Goal: Information Seeking & Learning: Learn about a topic

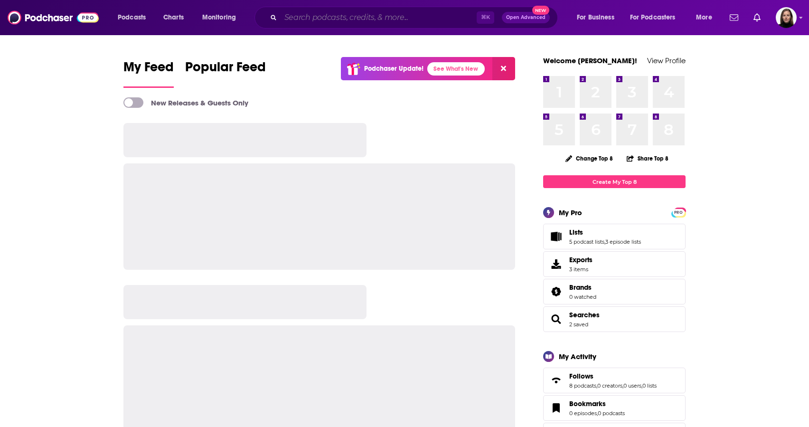
click at [315, 16] on input "Search podcasts, credits, & more..." at bounding box center [379, 17] width 196 height 15
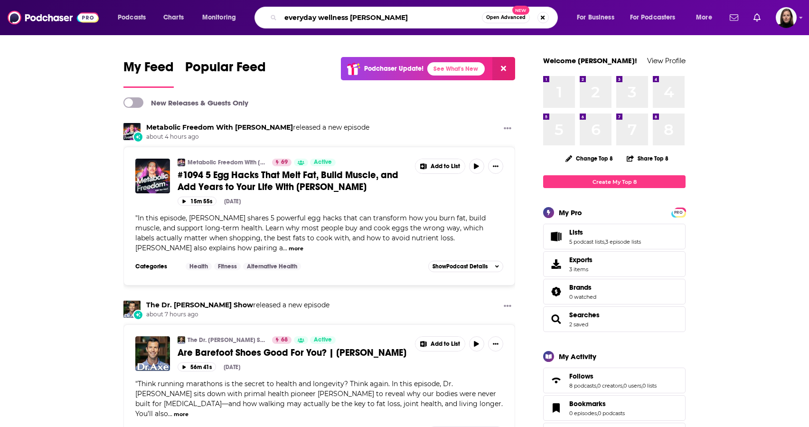
type input "everyday wellness [PERSON_NAME]"
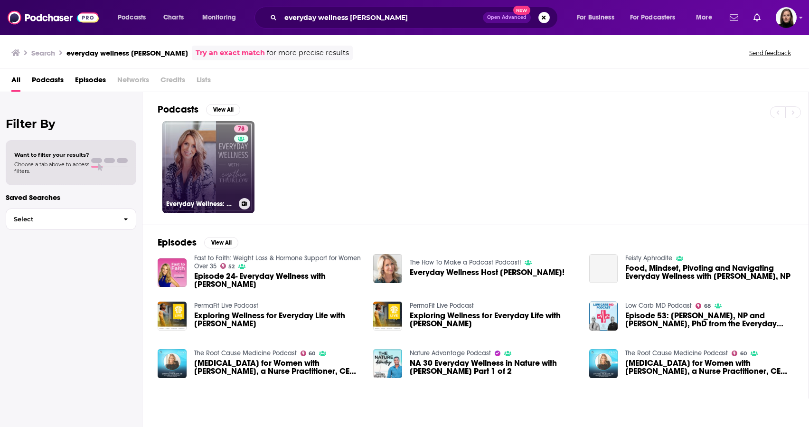
click at [224, 168] on link "78 Everyday Wellness: Midlife Hormones, Health, and Science for Women 35+" at bounding box center [208, 167] width 92 height 92
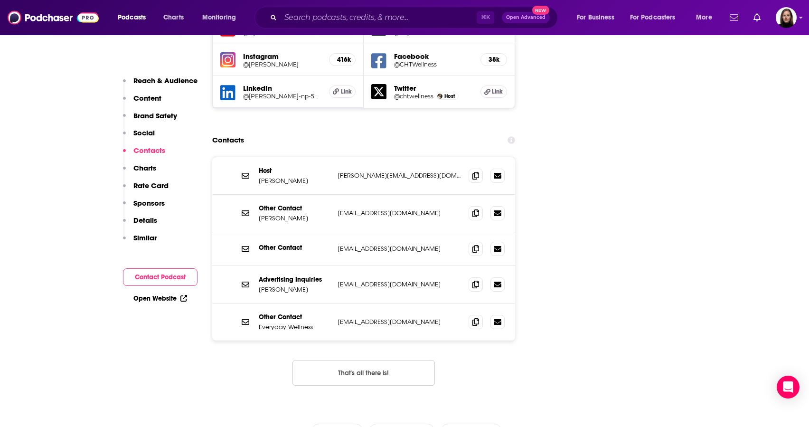
scroll to position [1135, 0]
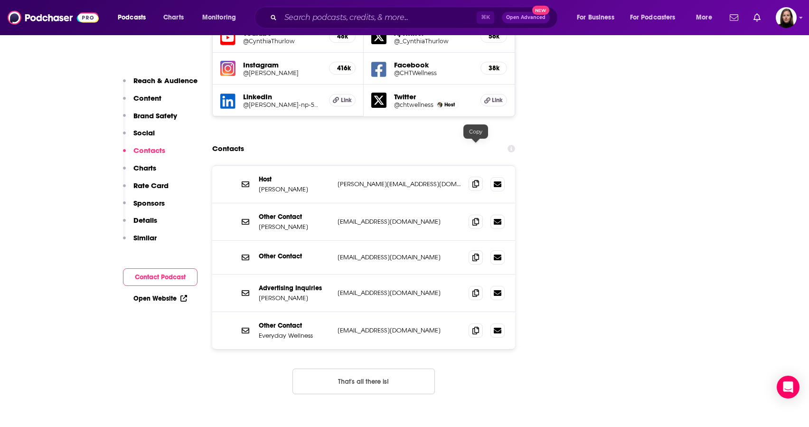
click at [476, 180] on icon at bounding box center [475, 184] width 7 height 8
click at [476, 326] on icon at bounding box center [475, 330] width 7 height 8
click at [476, 217] on icon at bounding box center [475, 221] width 7 height 8
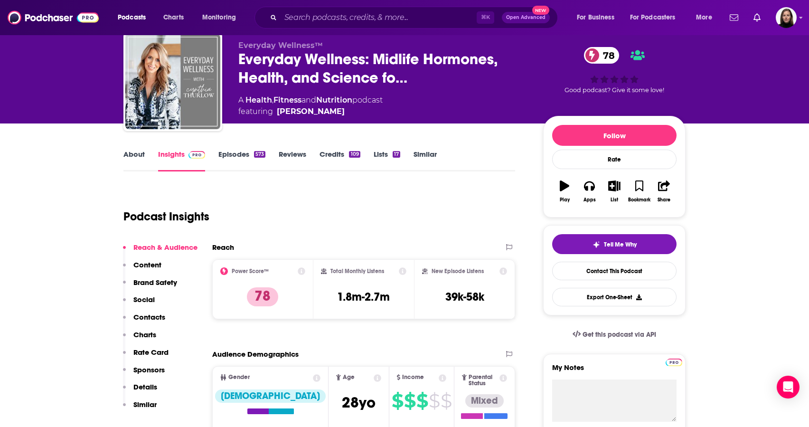
scroll to position [30, 0]
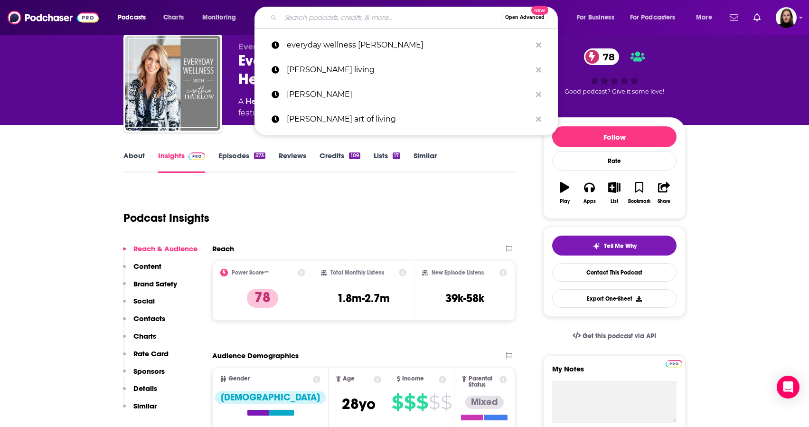
click at [314, 21] on input "Search podcasts, credits, & more..." at bounding box center [391, 17] width 220 height 15
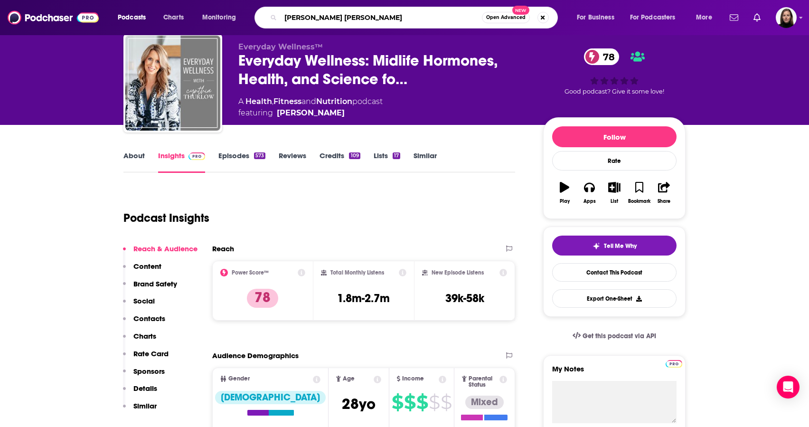
type input "[PERSON_NAME] [PERSON_NAME]"
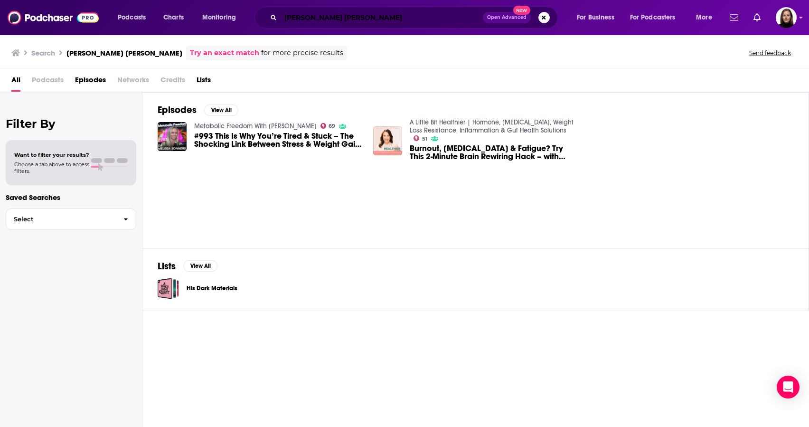
click at [353, 22] on input "[PERSON_NAME] [PERSON_NAME]" at bounding box center [382, 17] width 202 height 15
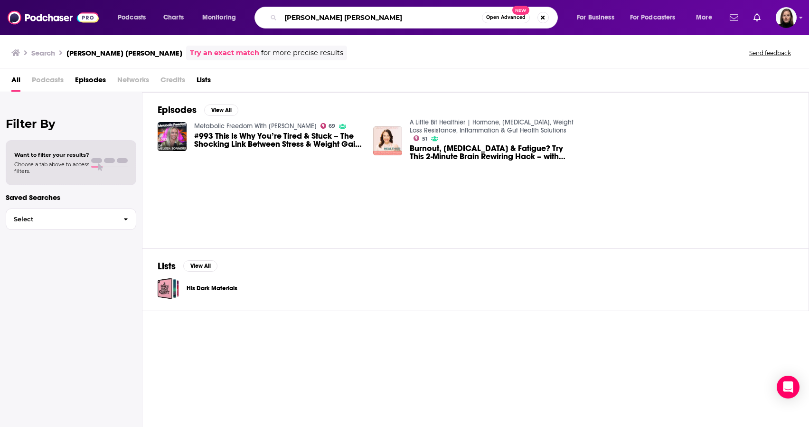
click at [353, 22] on input "[PERSON_NAME] [PERSON_NAME]" at bounding box center [381, 17] width 201 height 15
type input "wellness mama podcast"
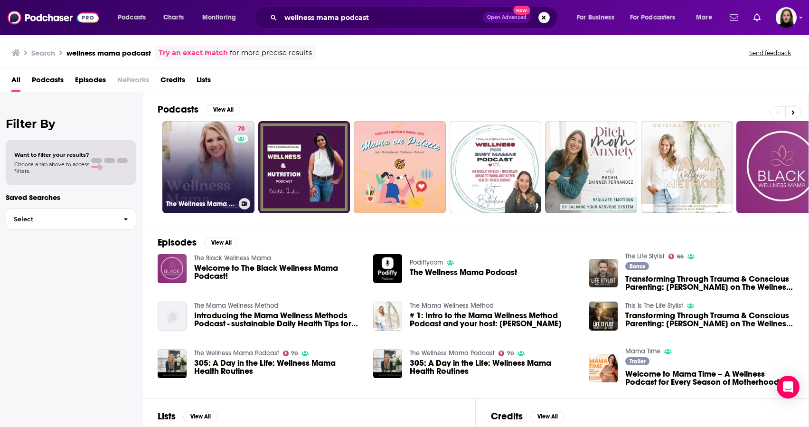
click at [216, 178] on link "70 The Wellness Mama Podcast" at bounding box center [208, 167] width 92 height 92
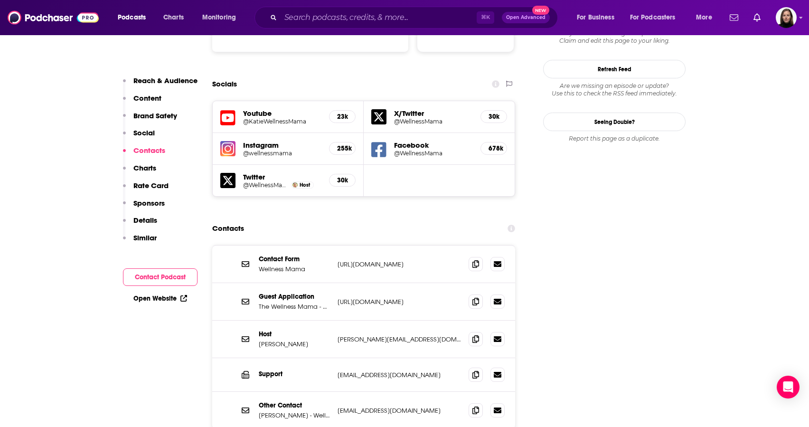
scroll to position [1078, 0]
click at [476, 334] on icon at bounding box center [475, 338] width 7 height 8
click at [474, 369] on icon at bounding box center [475, 373] width 7 height 8
click at [423, 297] on p "[URL][DOMAIN_NAME]" at bounding box center [399, 301] width 123 height 8
click at [395, 297] on p "[URL][DOMAIN_NAME]" at bounding box center [399, 301] width 123 height 8
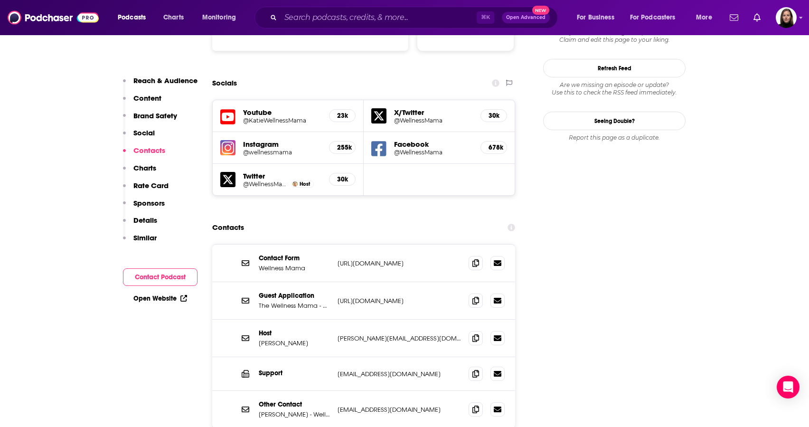
click at [395, 297] on p "[URL][DOMAIN_NAME]" at bounding box center [399, 301] width 123 height 8
click at [246, 297] on icon at bounding box center [246, 301] width 8 height 8
click at [279, 292] on p "Guest Application" at bounding box center [294, 296] width 71 height 8
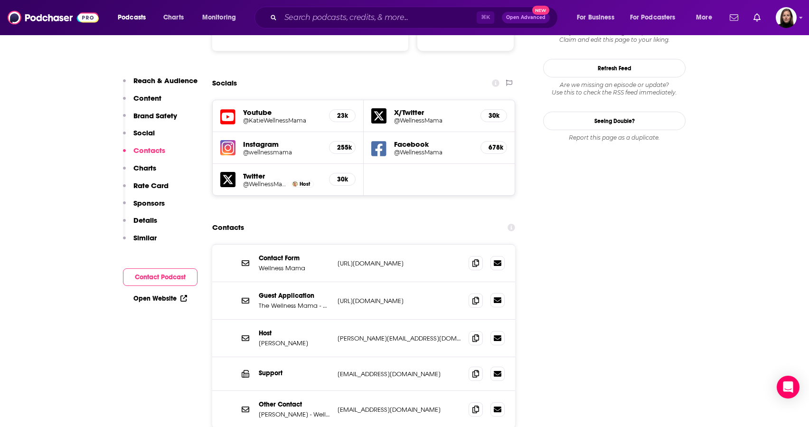
click at [496, 297] on icon at bounding box center [498, 300] width 8 height 6
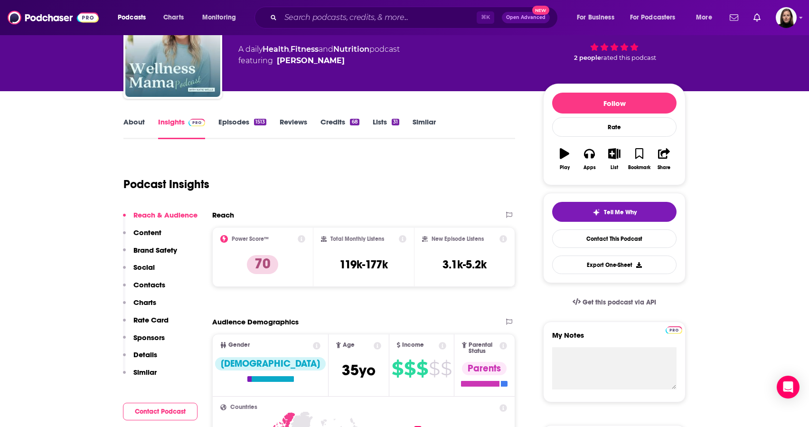
scroll to position [0, 0]
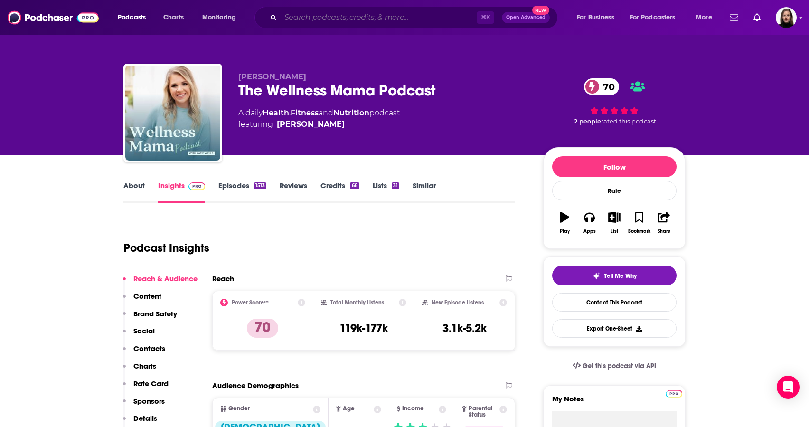
click at [311, 19] on input "Search podcasts, credits, & more..." at bounding box center [379, 17] width 196 height 15
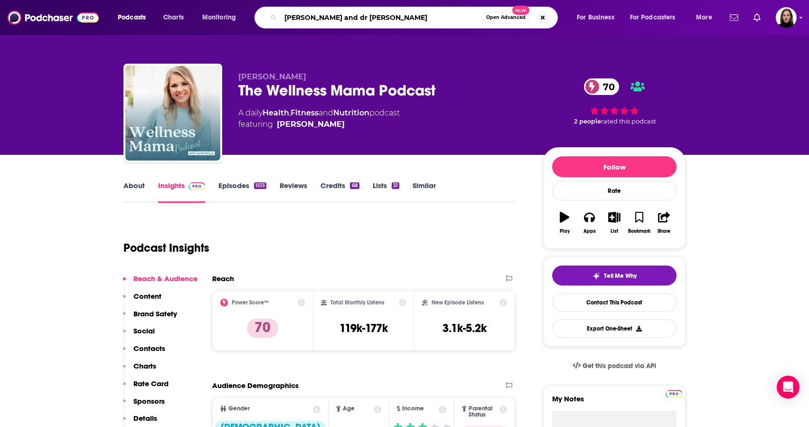
type input "[PERSON_NAME] and dr [PERSON_NAME]"
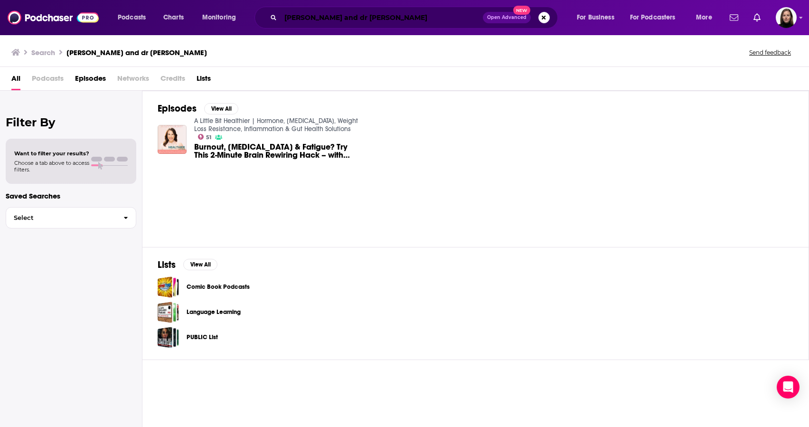
click at [308, 16] on input "[PERSON_NAME] and dr [PERSON_NAME]" at bounding box center [382, 17] width 202 height 15
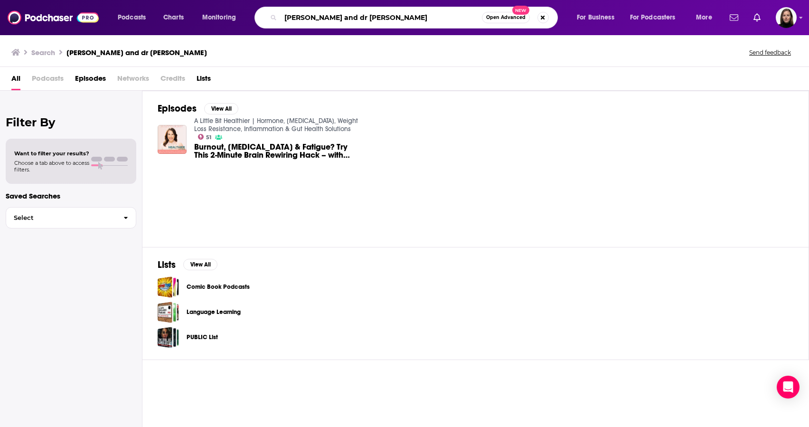
click at [308, 16] on input "[PERSON_NAME] and dr [PERSON_NAME]" at bounding box center [381, 17] width 201 height 15
type input "[PERSON_NAME] show"
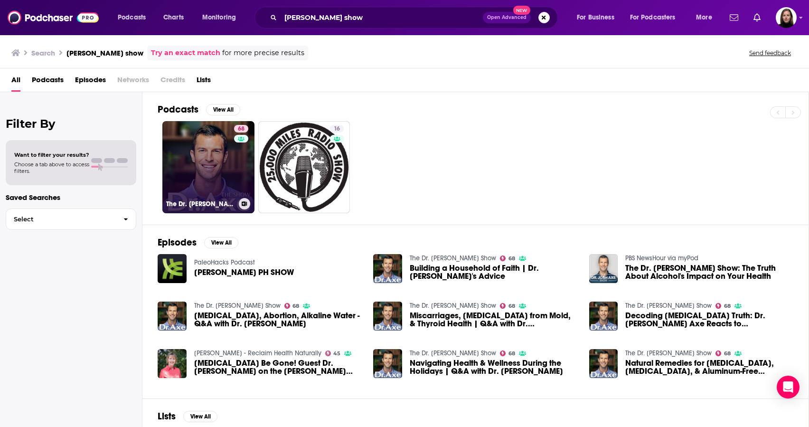
click at [208, 185] on link "68 The Dr. [PERSON_NAME] Show" at bounding box center [208, 167] width 92 height 92
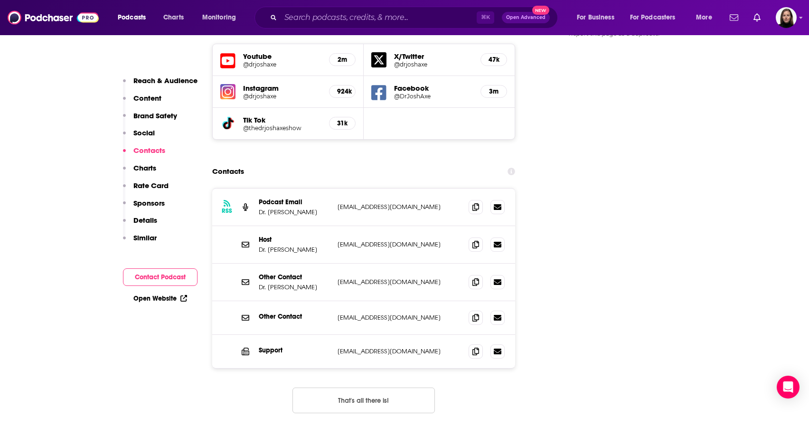
scroll to position [1123, 0]
drag, startPoint x: 428, startPoint y: 160, endPoint x: 339, endPoint y: 163, distance: 88.9
click at [339, 203] on p "[EMAIL_ADDRESS][DOMAIN_NAME]" at bounding box center [399, 207] width 123 height 8
copy p "[EMAIL_ADDRESS][DOMAIN_NAME]"
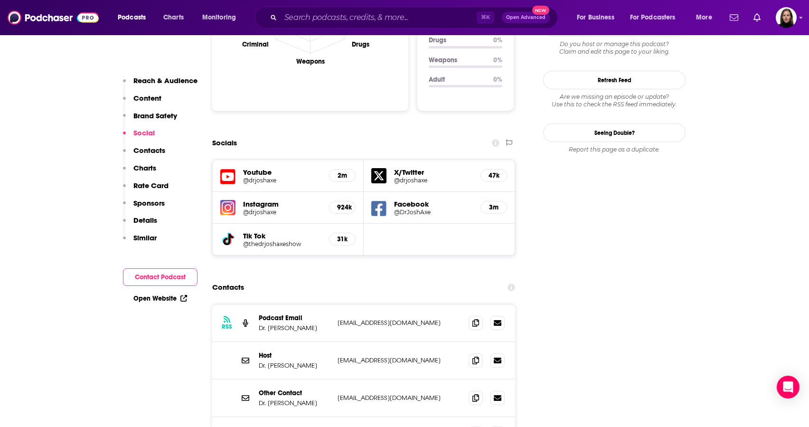
scroll to position [1011, 0]
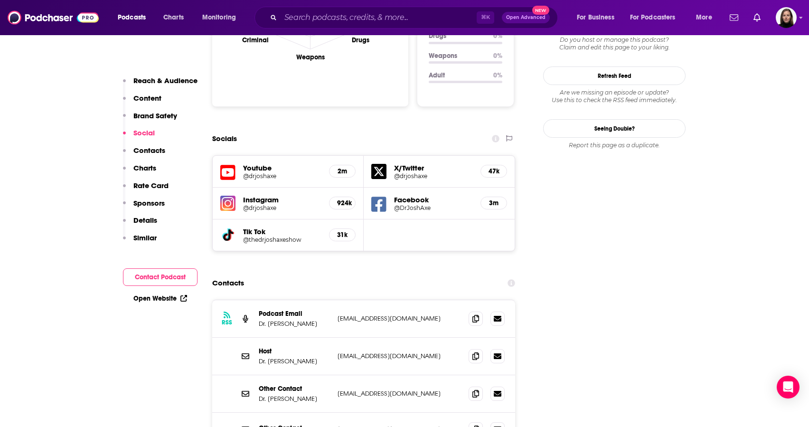
click at [405, 338] on div "Host Dr. [PERSON_NAME] [EMAIL_ADDRESS][DOMAIN_NAME] [EMAIL_ADDRESS][DOMAIN_NAME]" at bounding box center [363, 357] width 303 height 38
click at [476, 352] on icon at bounding box center [475, 356] width 7 height 8
click at [476, 314] on icon at bounding box center [475, 318] width 7 height 8
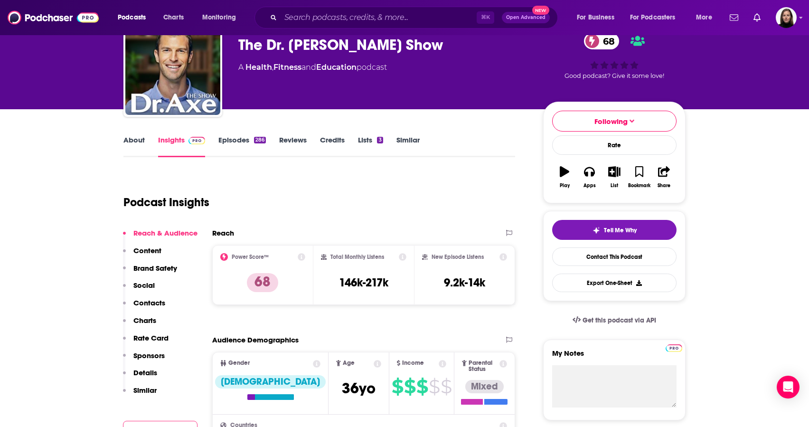
scroll to position [0, 0]
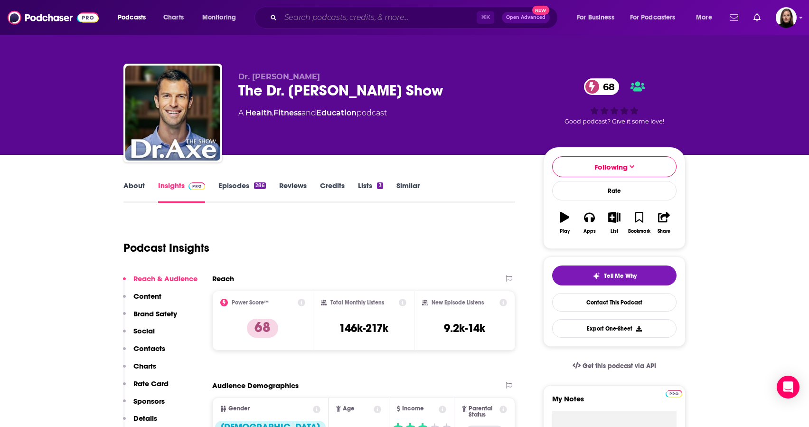
click at [300, 18] on input "Search podcasts, credits, & more..." at bounding box center [379, 17] width 196 height 15
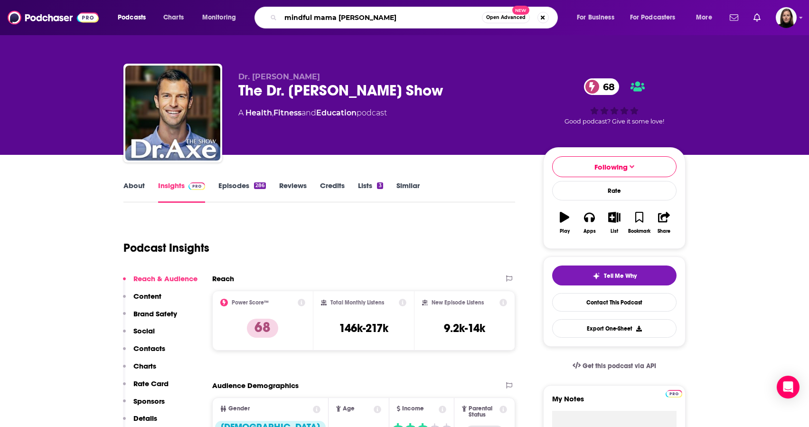
type input "mindful mama podcast"
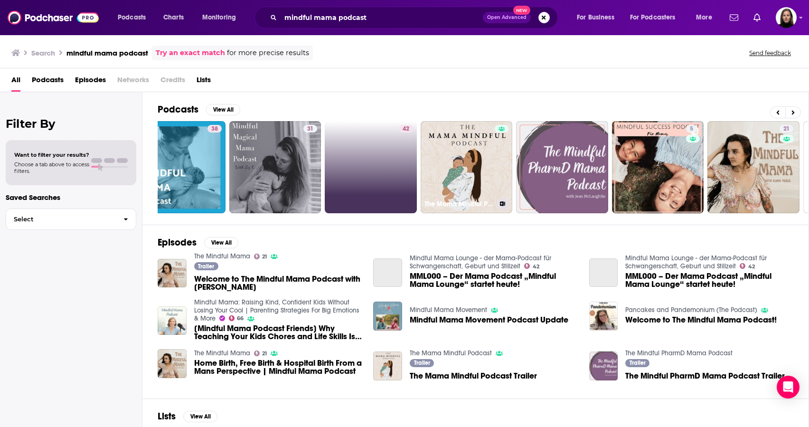
scroll to position [0, 15]
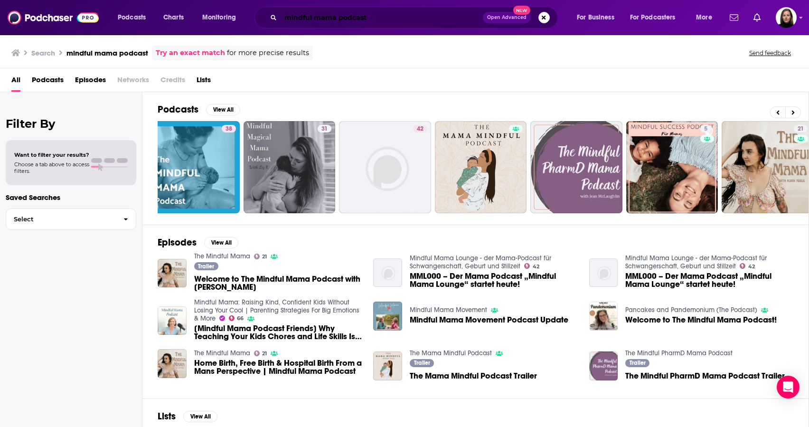
click at [295, 15] on input "mindful mama podcast" at bounding box center [382, 17] width 202 height 15
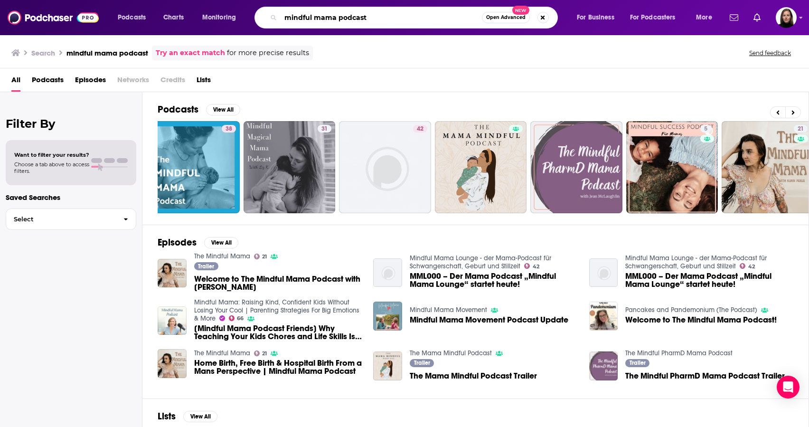
click at [295, 15] on input "mindful mama podcast" at bounding box center [381, 17] width 201 height 15
type input "the mama well podcast"
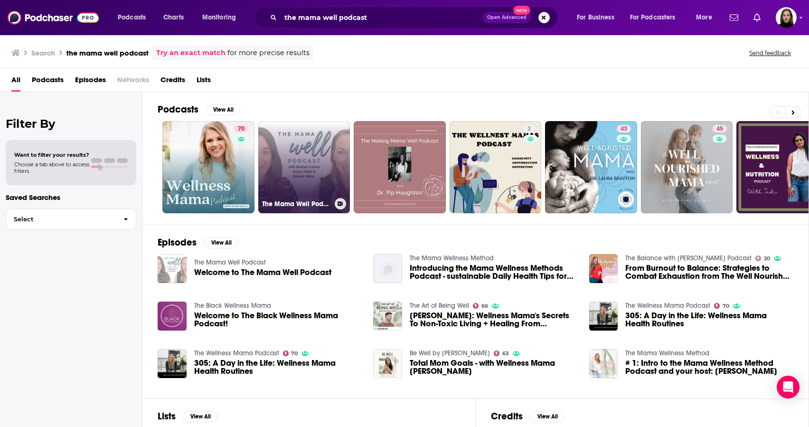
click at [312, 179] on link "The Mama Well Podcast" at bounding box center [304, 167] width 92 height 92
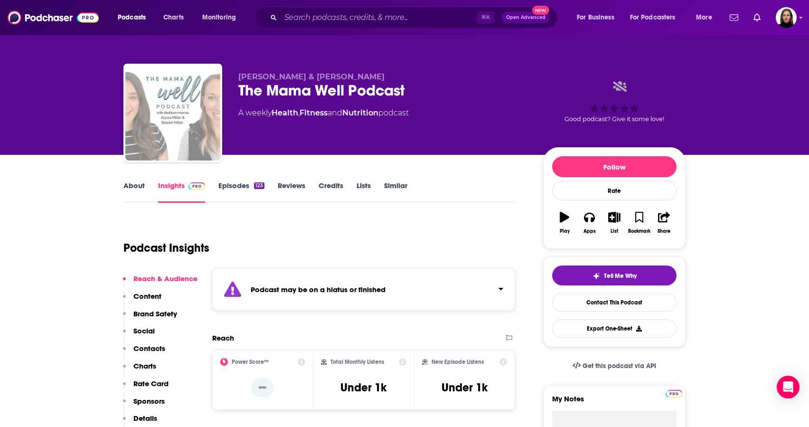
click at [437, 131] on div "[PERSON_NAME] & [PERSON_NAME] The Mama Well Podcast A weekly Health , Fitness a…" at bounding box center [383, 110] width 290 height 76
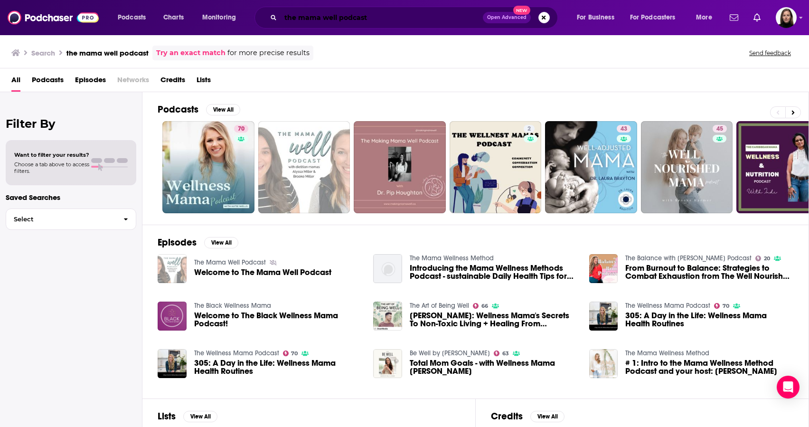
click at [320, 18] on input "the mama well podcast" at bounding box center [382, 17] width 202 height 15
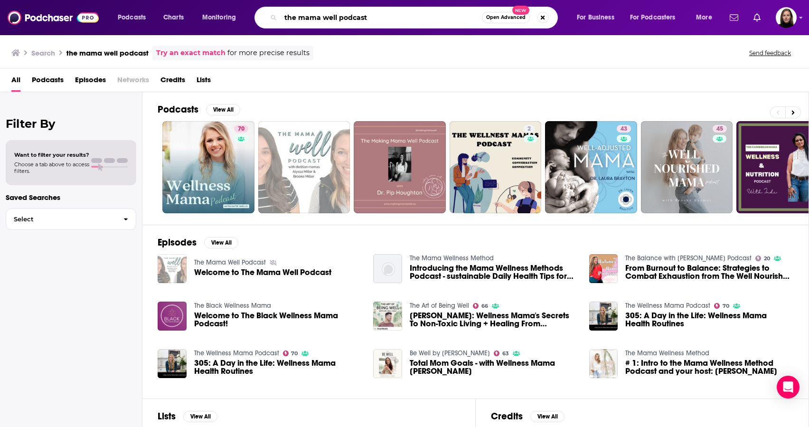
click at [320, 18] on input "the mama well podcast" at bounding box center [381, 17] width 201 height 15
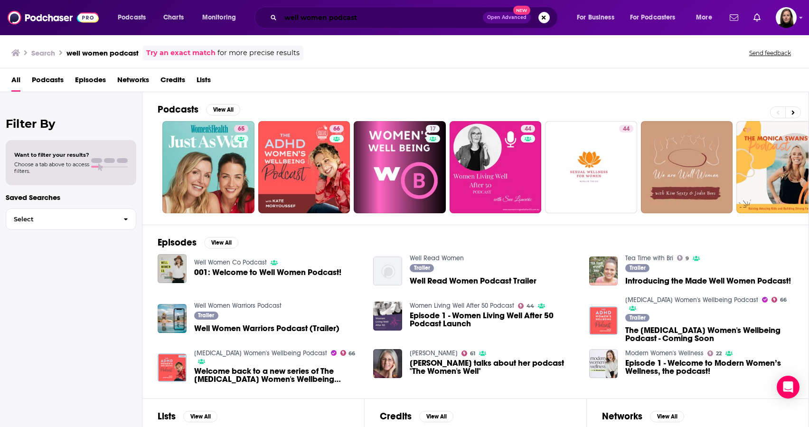
click at [339, 16] on input "well women podcast" at bounding box center [382, 17] width 202 height 15
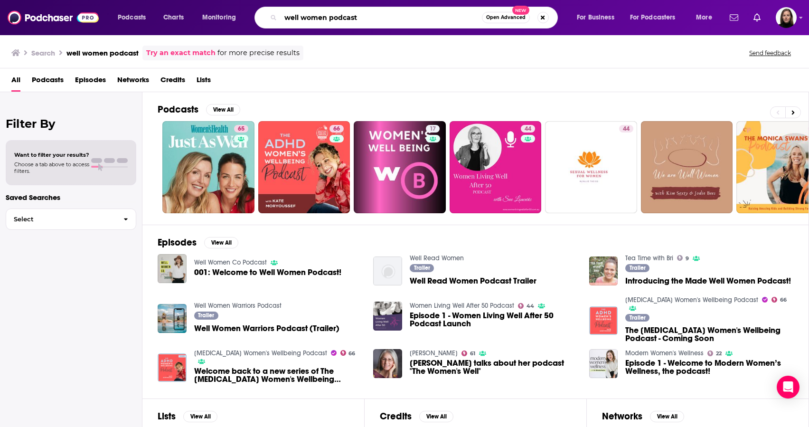
click at [339, 16] on input "well women podcast" at bounding box center [381, 17] width 201 height 15
type input "[PERSON_NAME]"
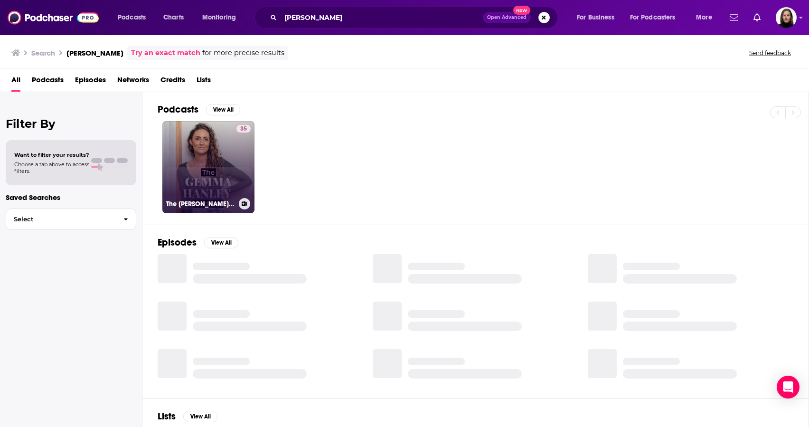
click at [233, 162] on link "35 The [PERSON_NAME] Podcast" at bounding box center [208, 167] width 92 height 92
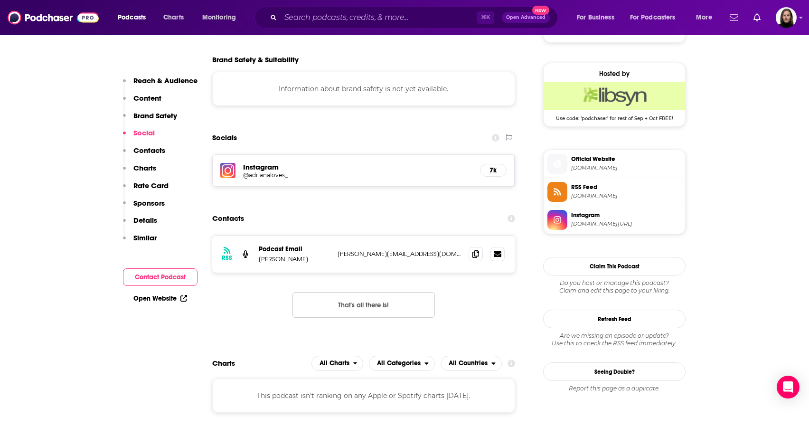
scroll to position [669, 0]
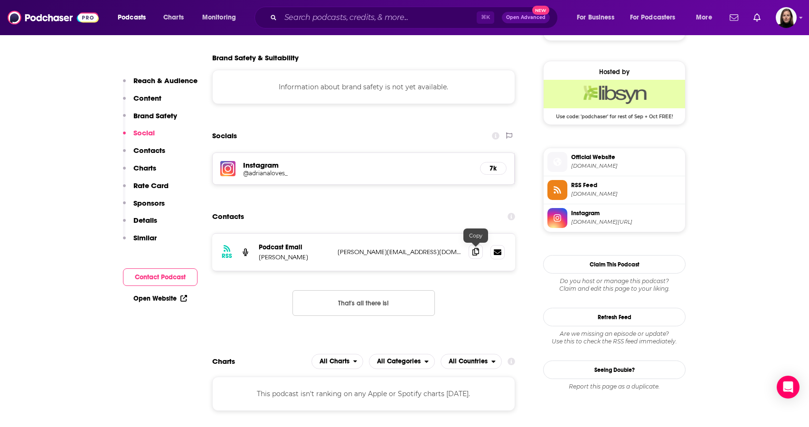
click at [475, 253] on icon at bounding box center [475, 252] width 7 height 8
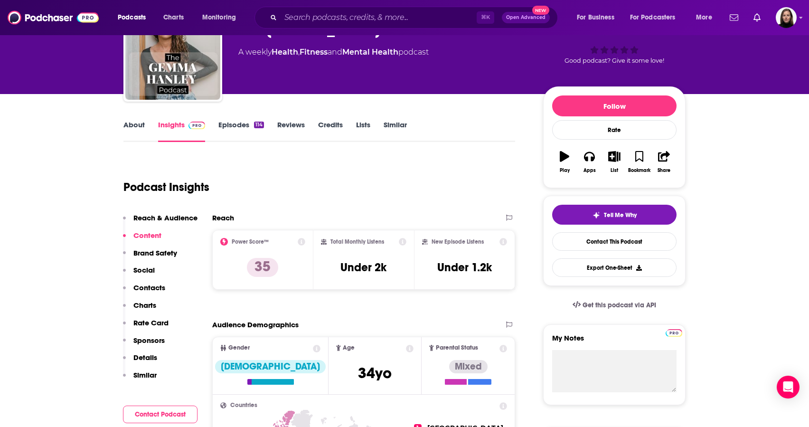
scroll to position [75, 0]
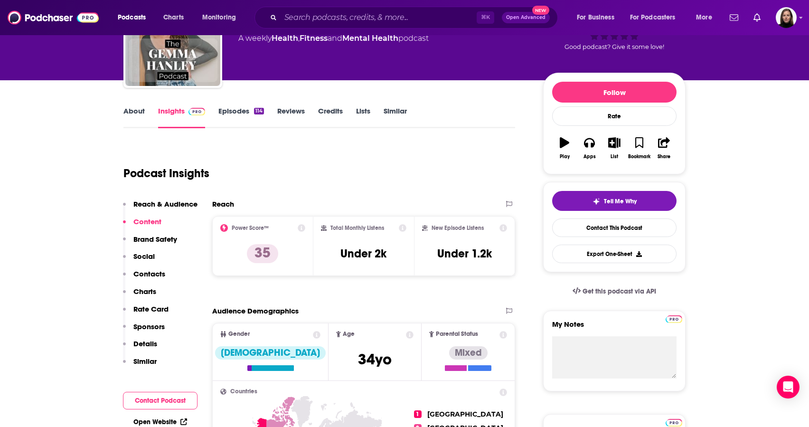
click at [239, 110] on link "Episodes 114" at bounding box center [241, 117] width 46 height 22
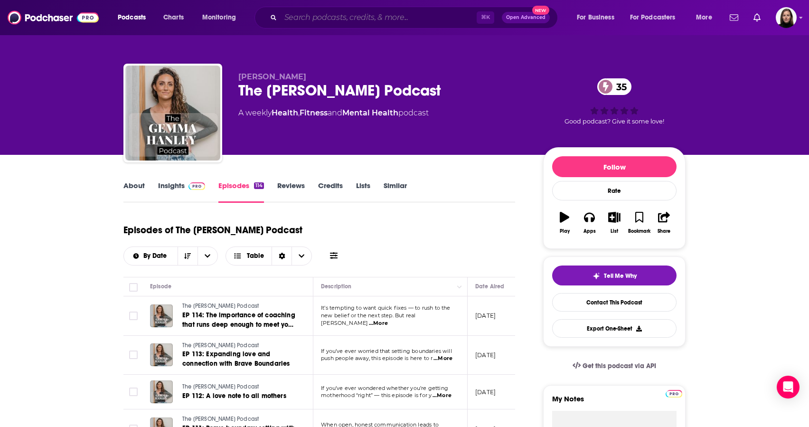
click at [316, 19] on input "Search podcasts, credits, & more..." at bounding box center [379, 17] width 196 height 15
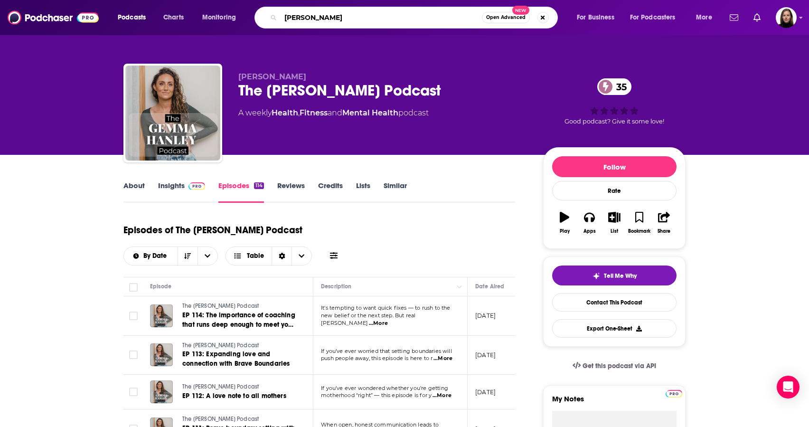
type input "[PERSON_NAME]"
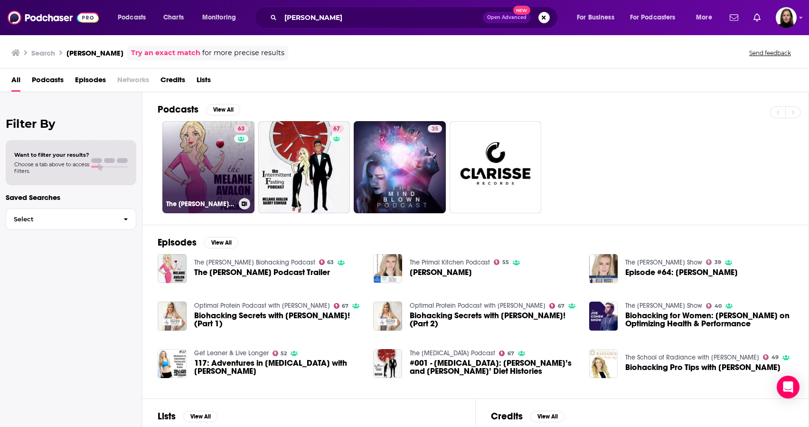
click at [213, 175] on link "63 The [PERSON_NAME] Biohacking Podcast" at bounding box center [208, 167] width 92 height 92
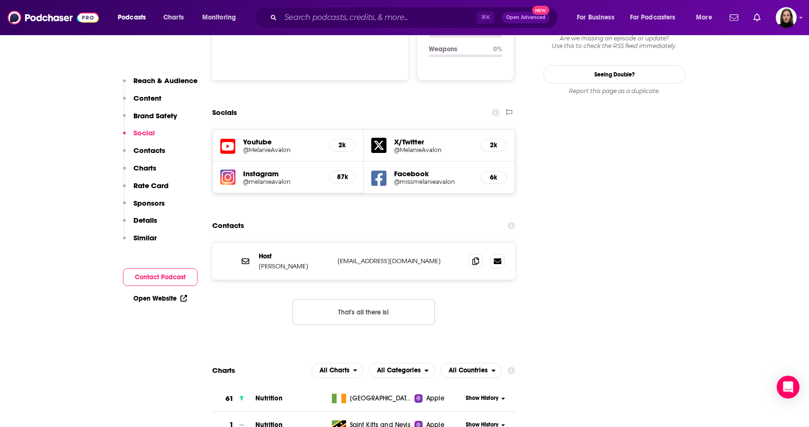
scroll to position [1056, 0]
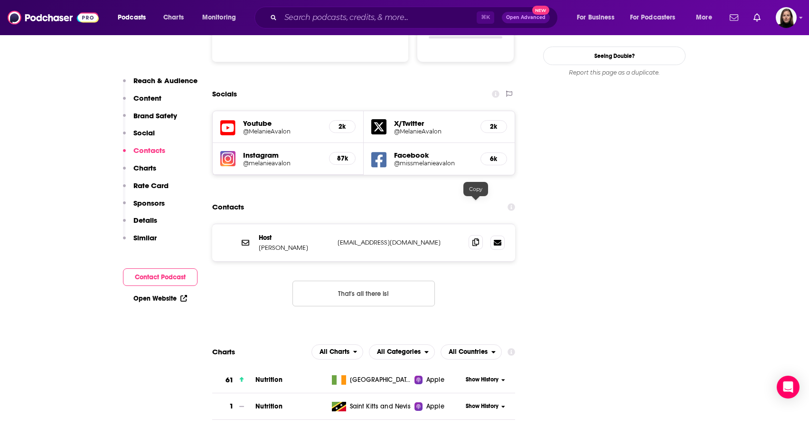
click at [476, 238] on icon at bounding box center [475, 242] width 7 height 8
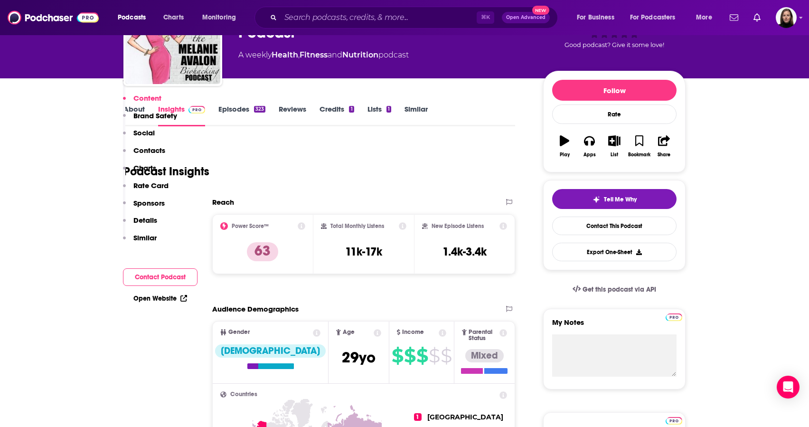
scroll to position [0, 0]
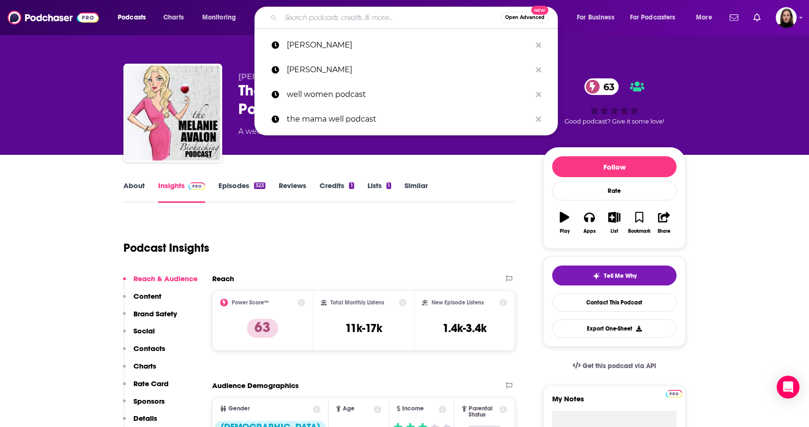
click at [325, 24] on input "Search podcasts, credits, & more..." at bounding box center [391, 17] width 220 height 15
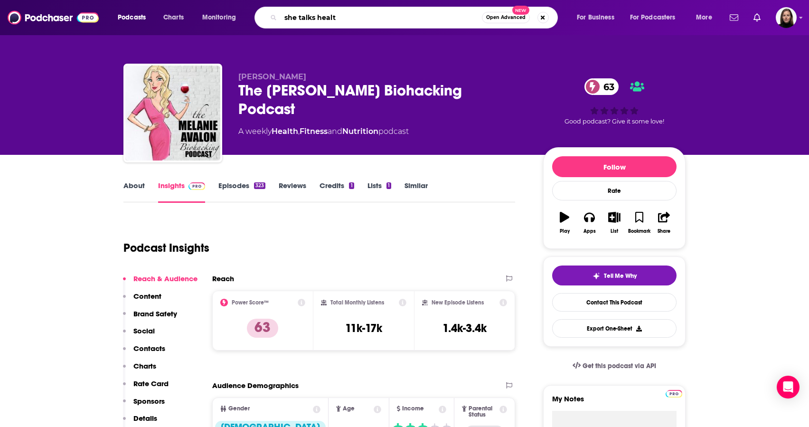
type input "she talks health"
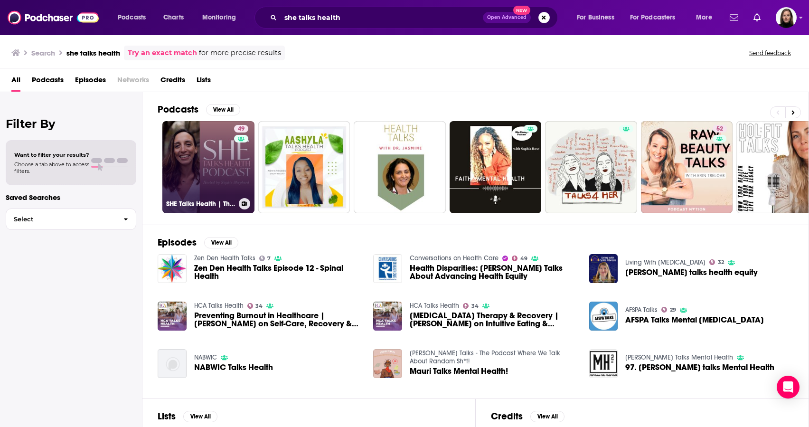
click at [228, 184] on link "49 SHE Talks Health | Thyroid Health Tips, Functional Medicine, Hashimoto's, [M…" at bounding box center [208, 167] width 92 height 92
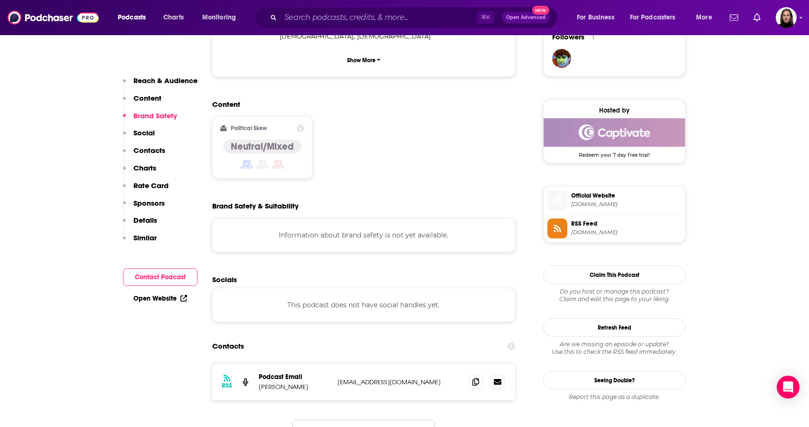
scroll to position [705, 0]
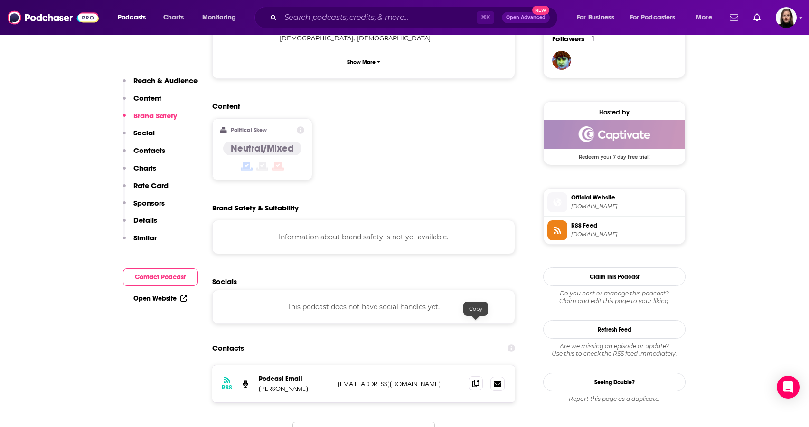
click at [475, 379] on icon at bounding box center [475, 383] width 7 height 8
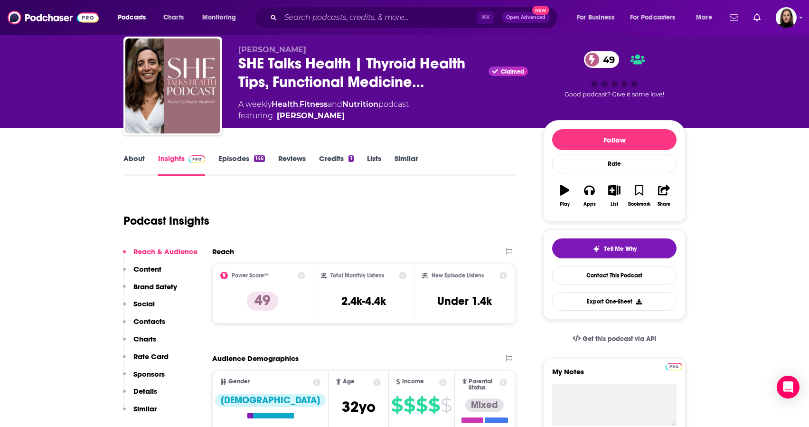
scroll to position [0, 0]
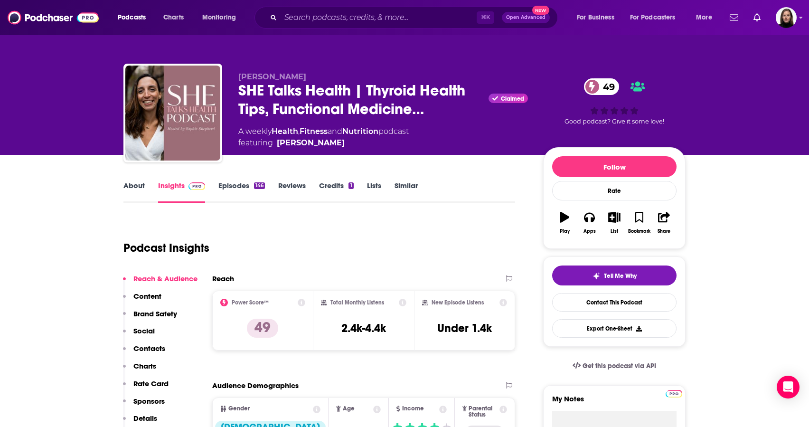
click at [96, 104] on div "[PERSON_NAME] SHE Talks Health | Thyroid Health Tips, Functional Medicine… Clai…" at bounding box center [404, 77] width 809 height 155
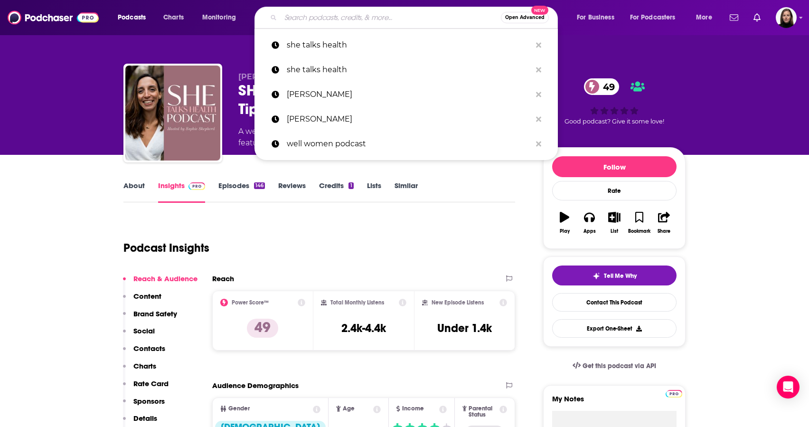
click at [319, 13] on input "Search podcasts, credits, & more..." at bounding box center [391, 17] width 220 height 15
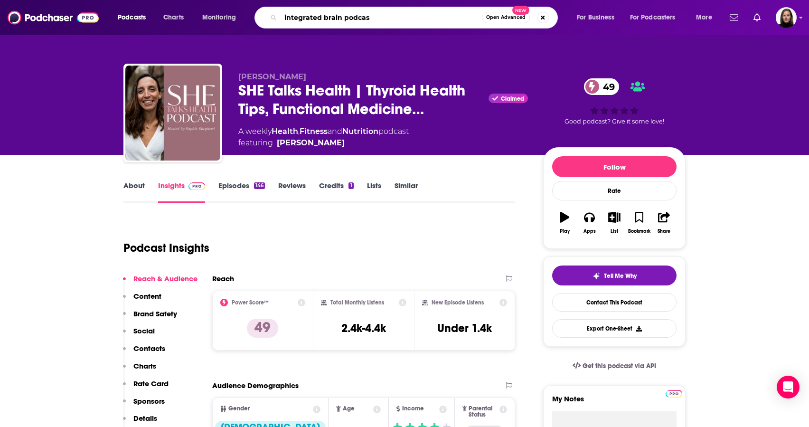
type input "integrated brain podcast"
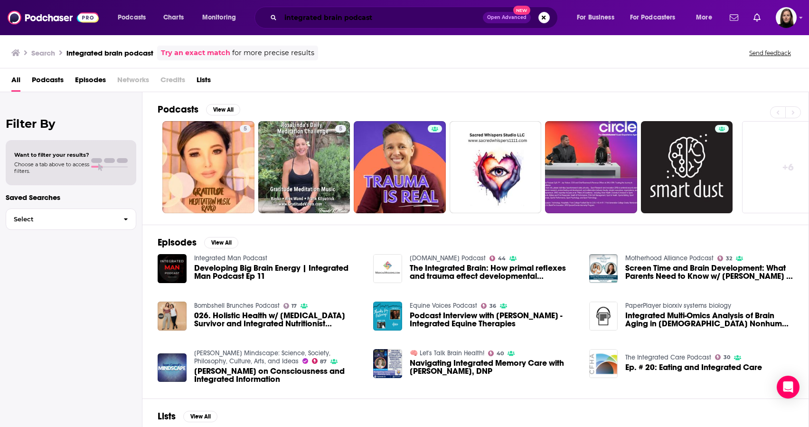
click at [330, 19] on input "integrated brain podcast" at bounding box center [382, 17] width 202 height 15
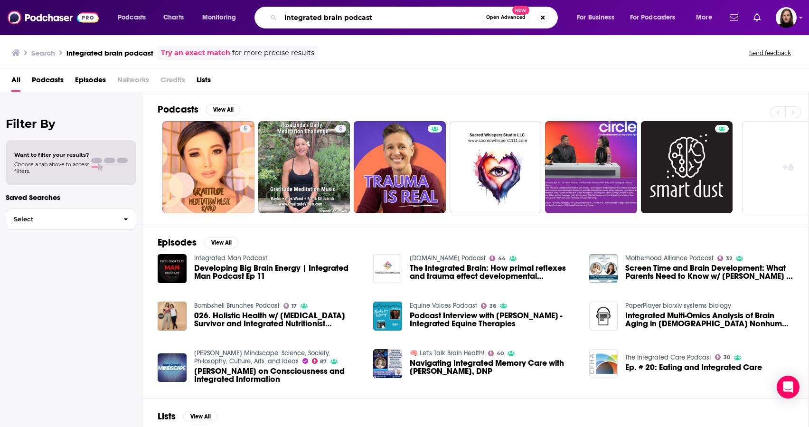
click at [330, 19] on input "integrated brain podcast" at bounding box center [381, 17] width 201 height 15
type input "the holistic mama speaks"
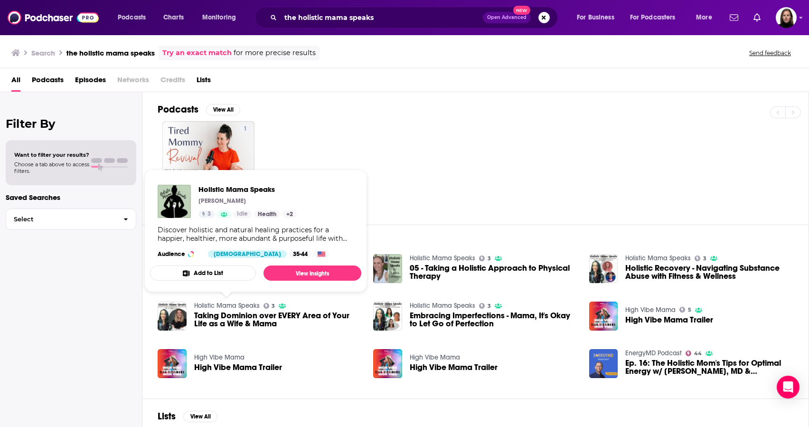
click at [228, 303] on link "Holistic Mama Speaks" at bounding box center [227, 306] width 66 height 8
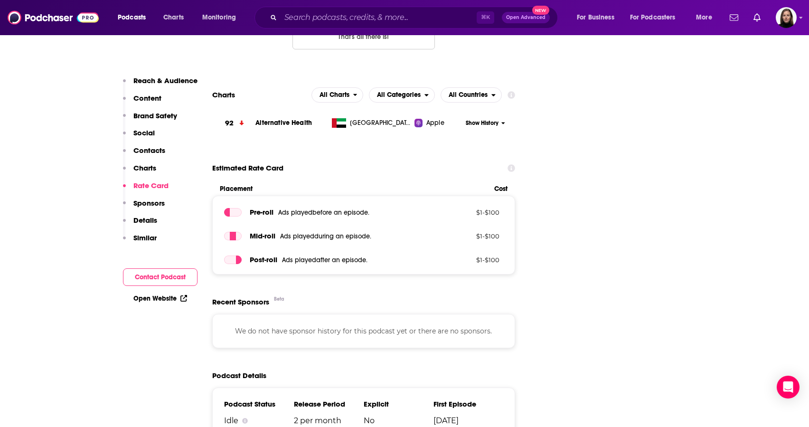
scroll to position [1003, 0]
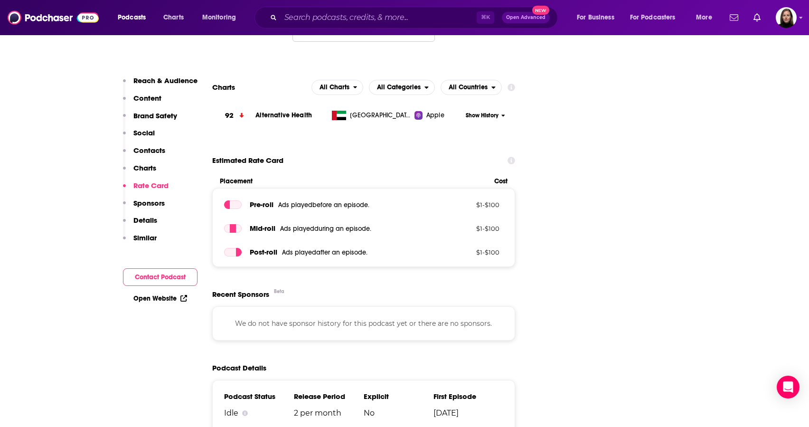
click at [289, 9] on div "⌘ K Open Advanced New" at bounding box center [406, 18] width 303 height 22
click at [293, 17] on input "Search podcasts, credits, & more..." at bounding box center [379, 17] width 196 height 15
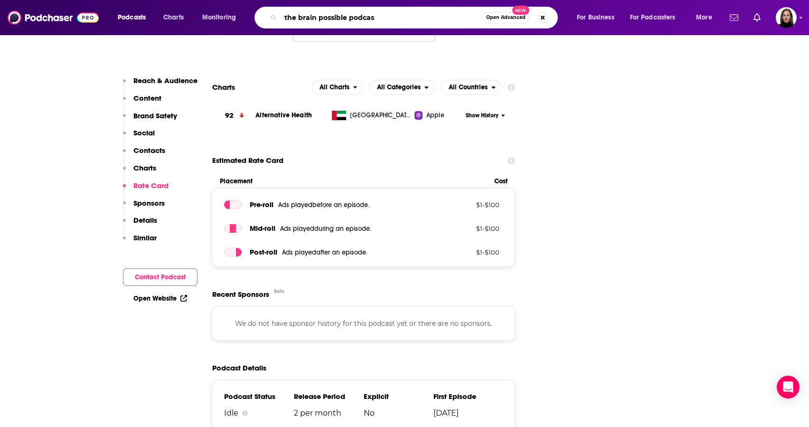
type input "the brain possible podcast"
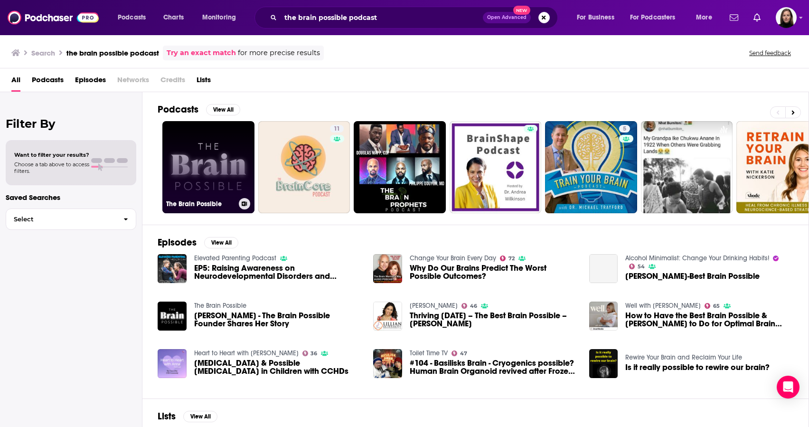
click at [208, 174] on link "The Brain Possible" at bounding box center [208, 167] width 92 height 92
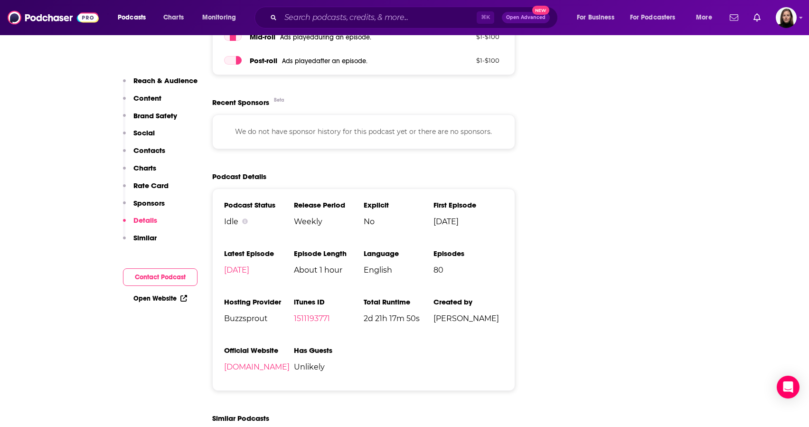
scroll to position [1183, 0]
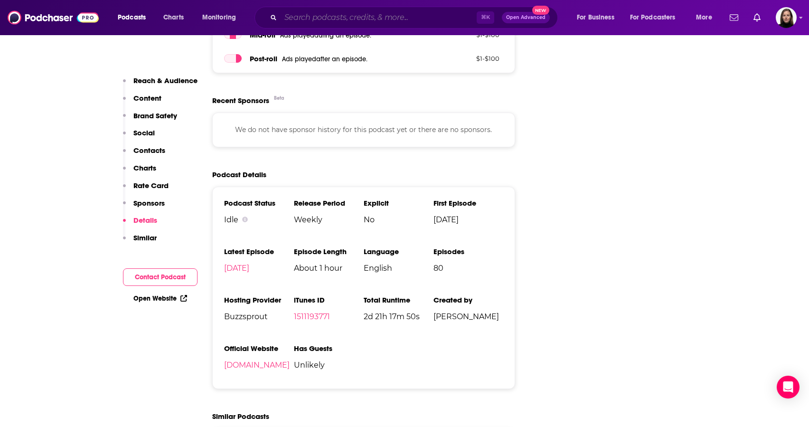
click at [337, 20] on input "Search podcasts, credits, & more..." at bounding box center [379, 17] width 196 height 15
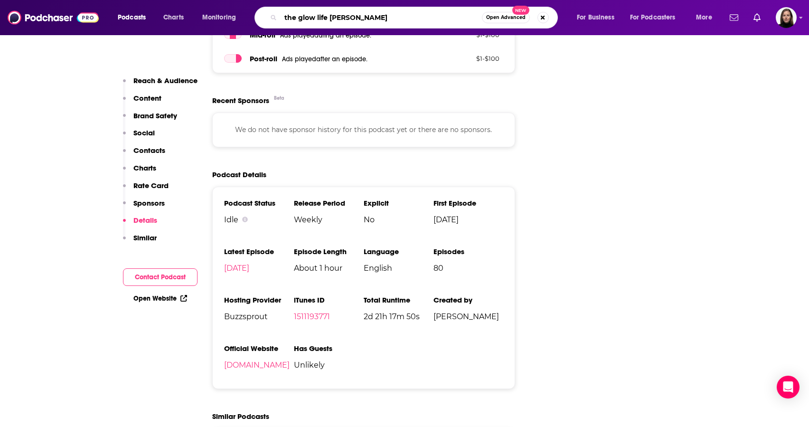
type input "the glow life [PERSON_NAME]"
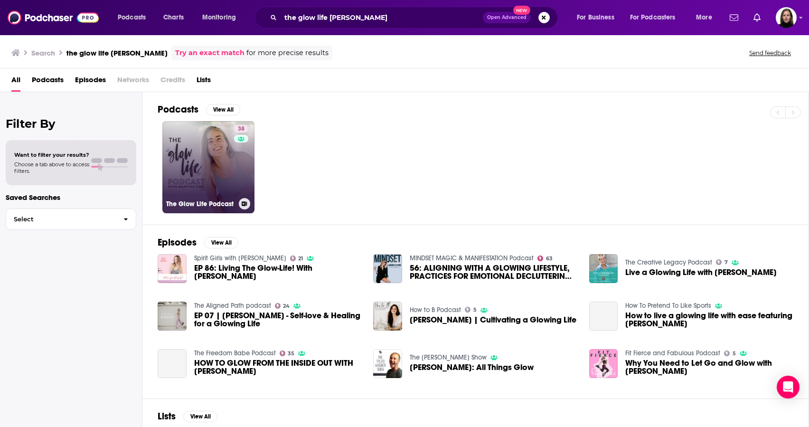
click at [209, 168] on link "38 The Glow Life Podcast" at bounding box center [208, 167] width 92 height 92
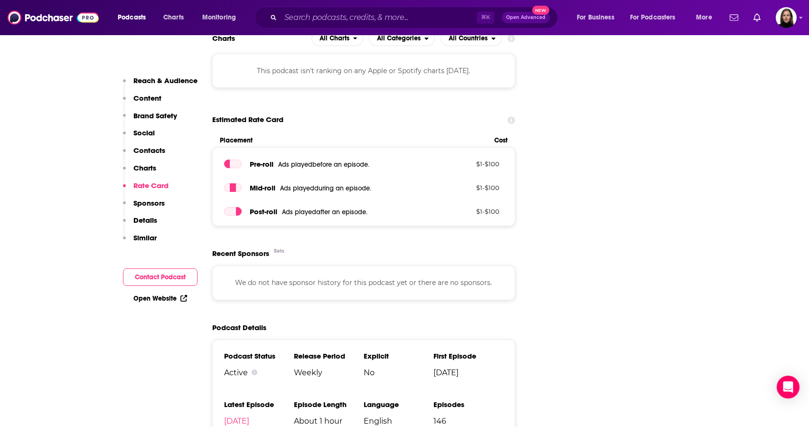
scroll to position [981, 0]
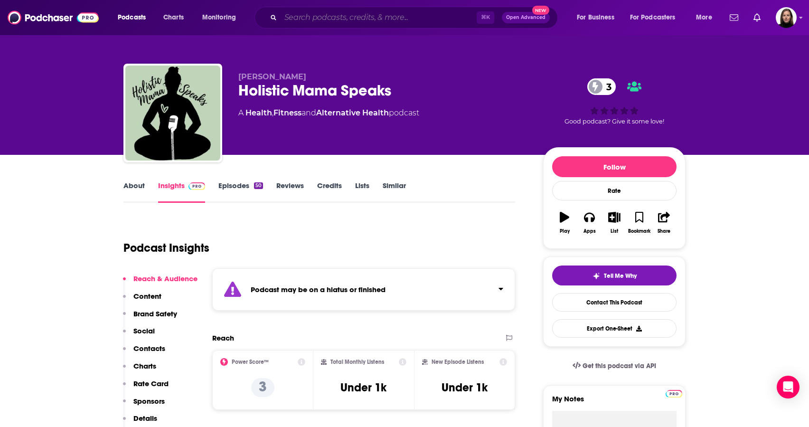
click at [299, 16] on input "Search podcasts, credits, & more..." at bounding box center [379, 17] width 196 height 15
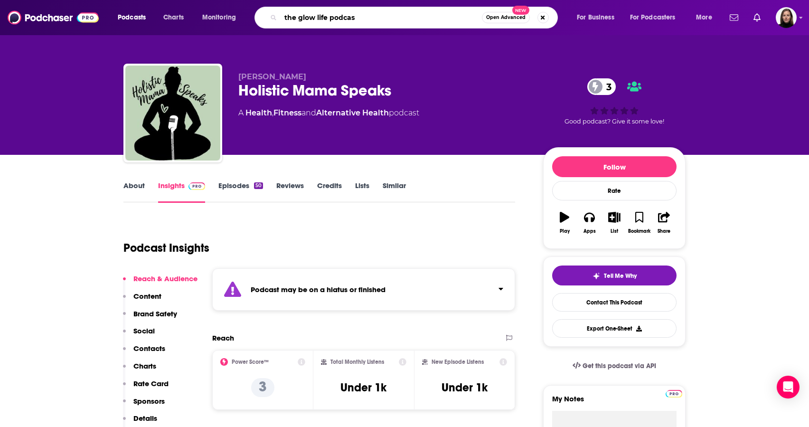
type input "the glow life podcast"
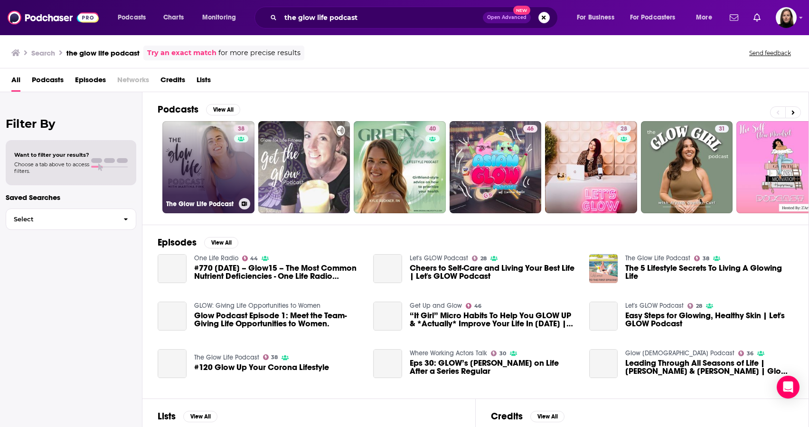
click at [227, 174] on link "38 The Glow Life Podcast" at bounding box center [208, 167] width 92 height 92
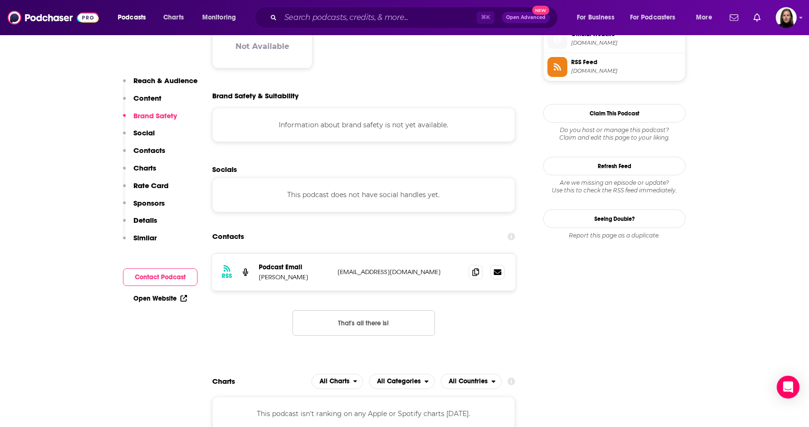
scroll to position [799, 0]
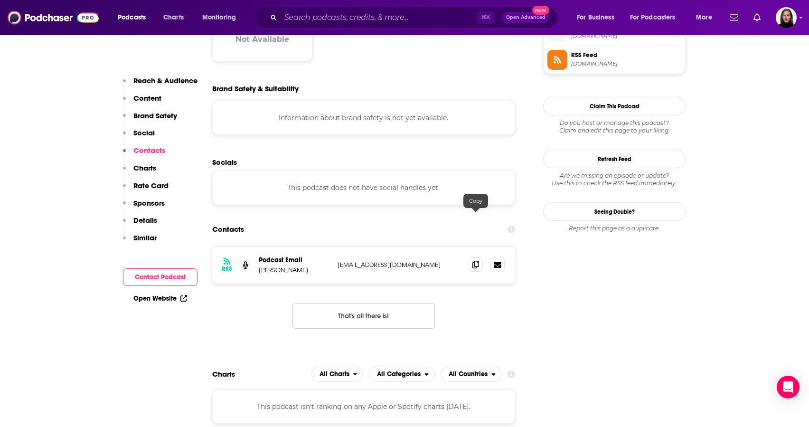
click at [478, 261] on icon at bounding box center [475, 265] width 7 height 8
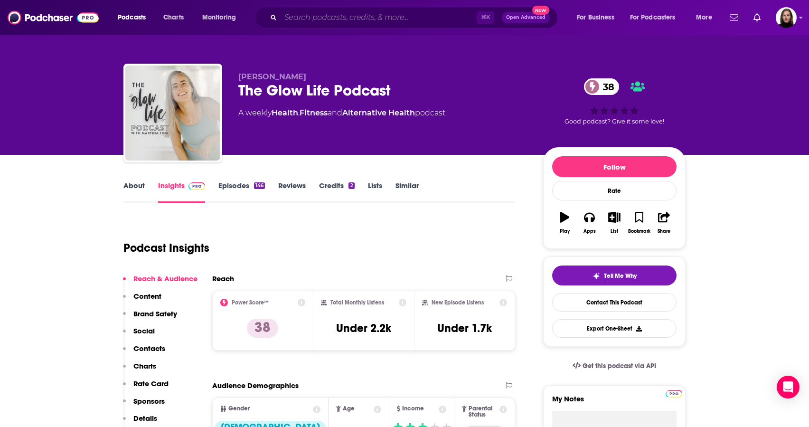
click at [305, 19] on input "Search podcasts, credits, & more..." at bounding box center [379, 17] width 196 height 15
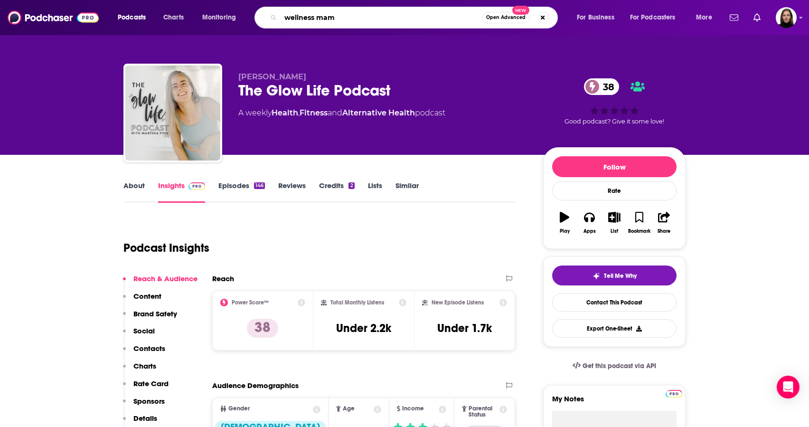
type input "wellness mama"
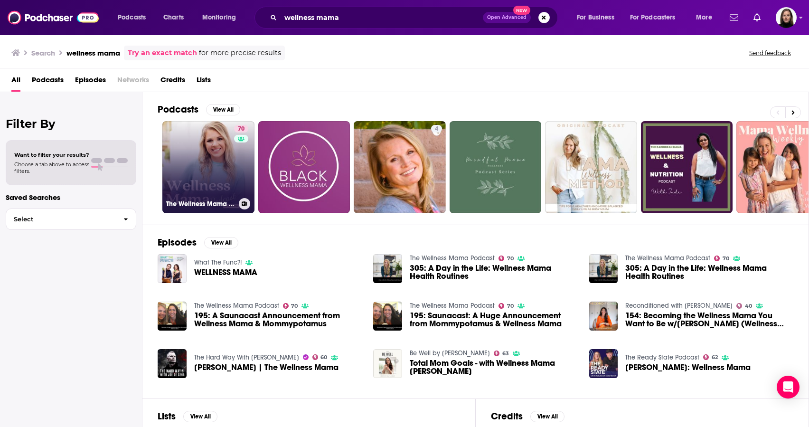
click at [230, 164] on link "70 The Wellness Mama Podcast" at bounding box center [208, 167] width 92 height 92
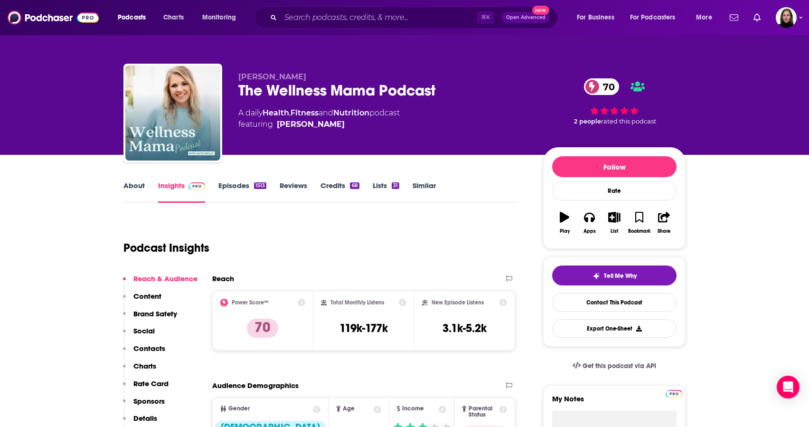
click at [133, 183] on link "About" at bounding box center [133, 192] width 21 height 22
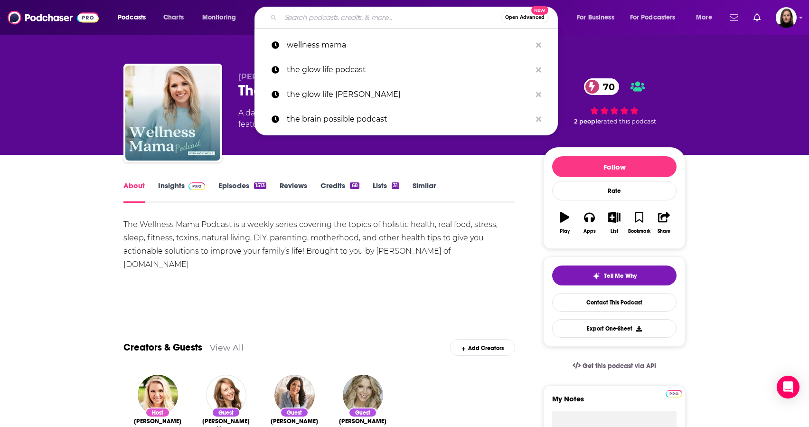
click at [348, 19] on input "Search podcasts, credits, & more..." at bounding box center [391, 17] width 220 height 15
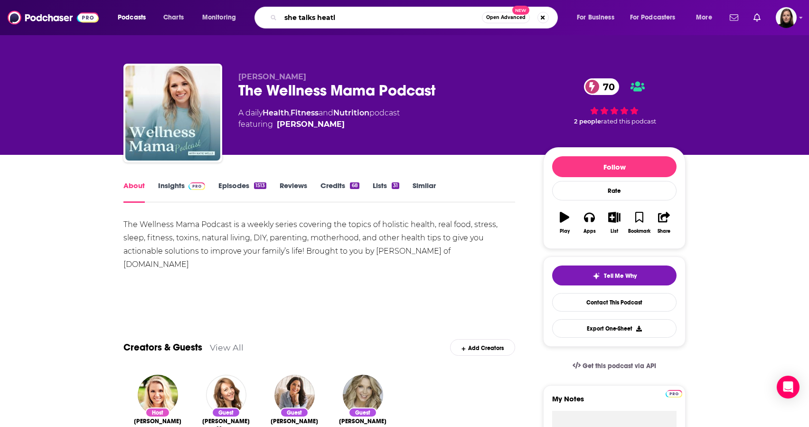
type input "she talks heatlh"
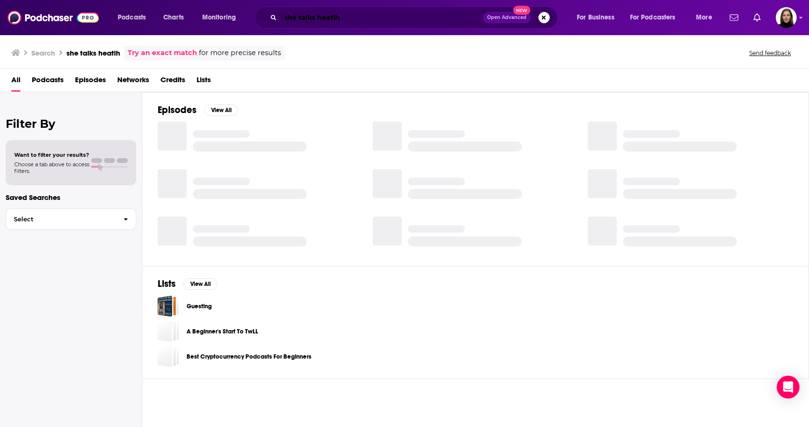
click at [323, 23] on input "she talks heatlh" at bounding box center [382, 17] width 202 height 15
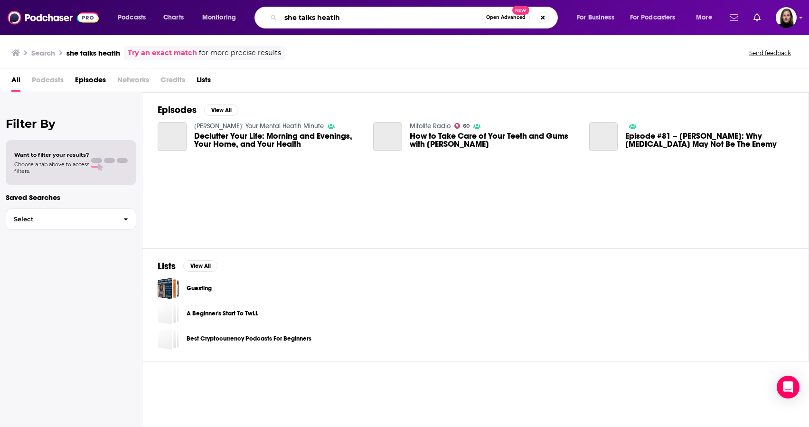
click at [323, 23] on input "she talks heatlh" at bounding box center [381, 17] width 201 height 15
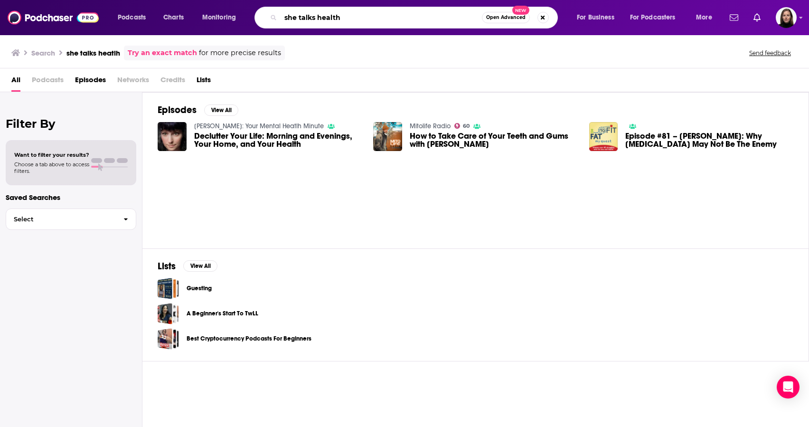
type input "she talks health"
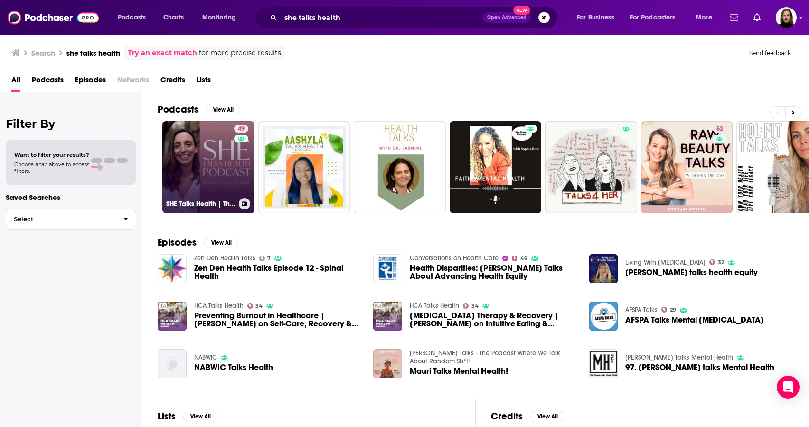
click at [223, 163] on link "49 SHE Talks Health | Thyroid Health Tips, Functional Medicine, Hashimoto's, [M…" at bounding box center [208, 167] width 92 height 92
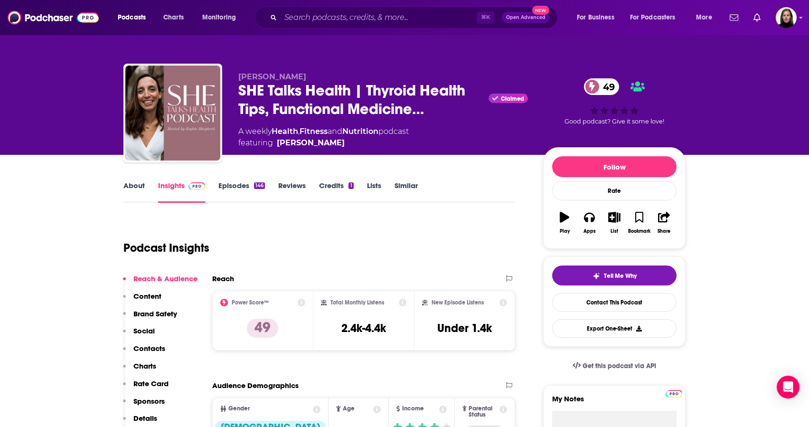
click at [135, 186] on link "About" at bounding box center [133, 192] width 21 height 22
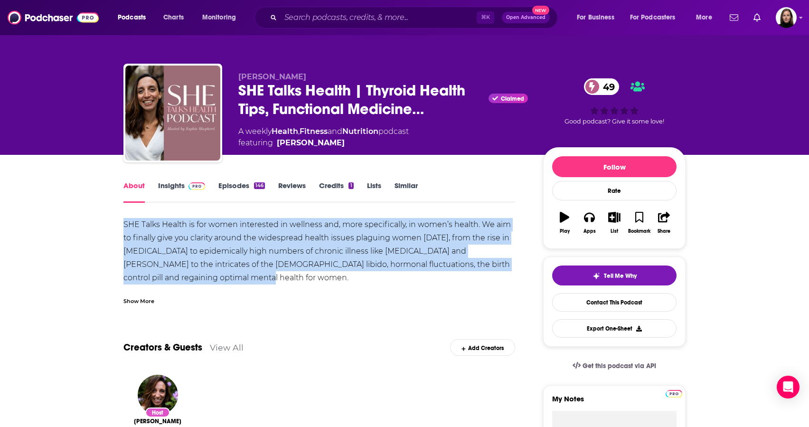
drag, startPoint x: 205, startPoint y: 281, endPoint x: 121, endPoint y: 222, distance: 102.2
copy div "SHE Talks Health is for women interested in wellness and, more specifically, in…"
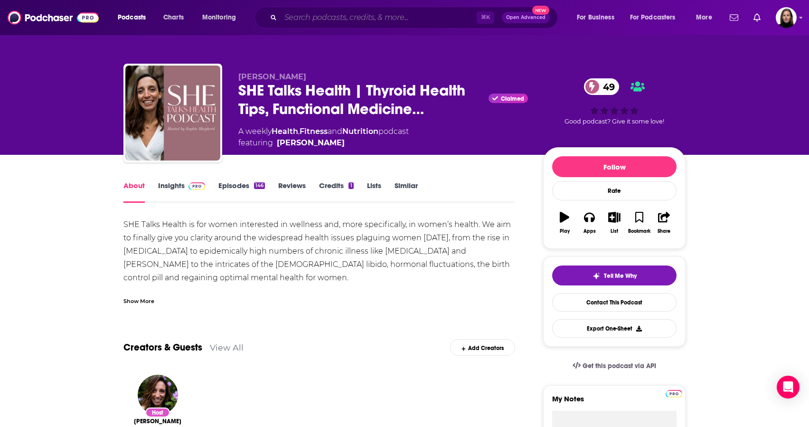
click at [337, 17] on input "Search podcasts, credits, & more..." at bounding box center [379, 17] width 196 height 15
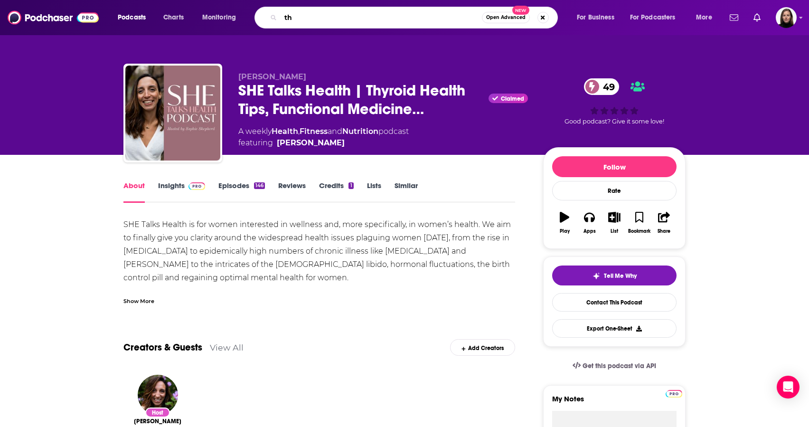
type input "t"
type input "[PERSON_NAME]"
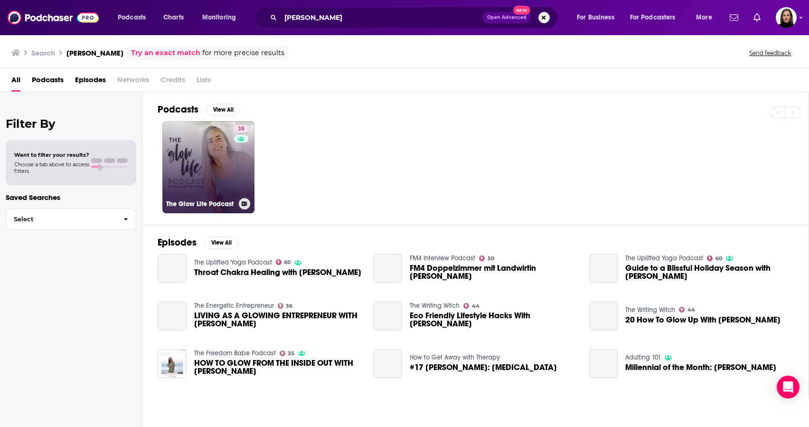
click at [227, 181] on link "38 The Glow Life Podcast" at bounding box center [208, 167] width 92 height 92
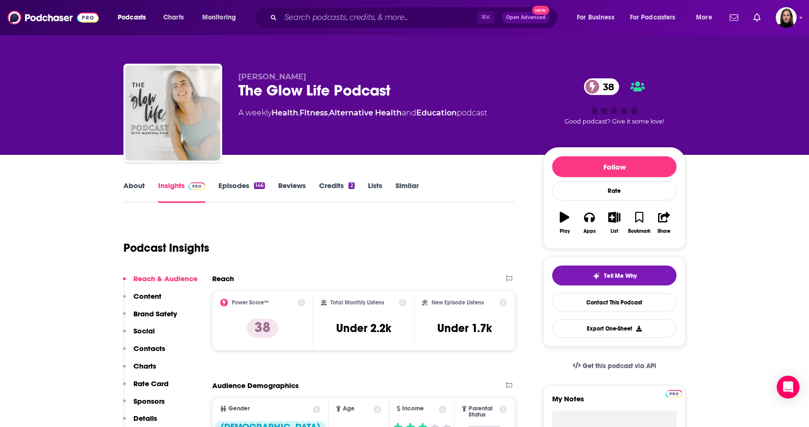
click at [137, 182] on link "About" at bounding box center [133, 192] width 21 height 22
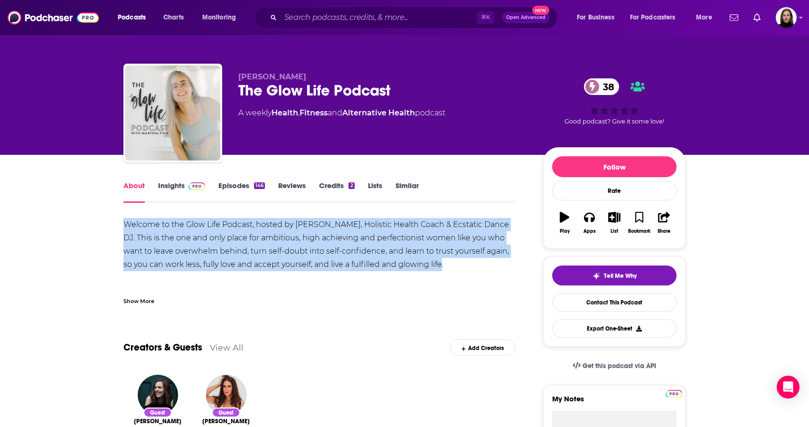
drag, startPoint x: 427, startPoint y: 262, endPoint x: 102, endPoint y: 226, distance: 327.3
copy div "Welcome to the Glow Life Podcast, hosted by [PERSON_NAME], Holistic Health Coac…"
